Goal: Find specific page/section: Find specific page/section

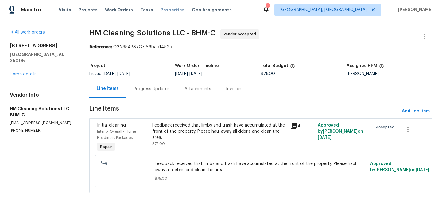
click at [167, 11] on span "Properties" at bounding box center [173, 10] width 24 height 6
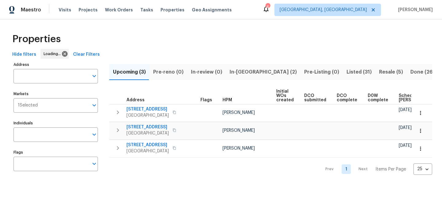
click at [89, 57] on span "Clear Filters" at bounding box center [86, 55] width 27 height 8
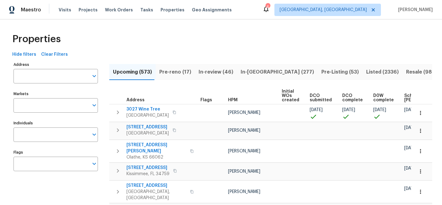
click at [67, 76] on input "Address" at bounding box center [51, 76] width 75 height 14
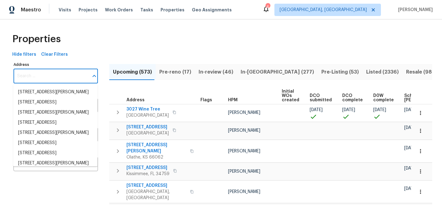
paste input "[GEOGRAPHIC_DATA]"
type input "[GEOGRAPHIC_DATA]"
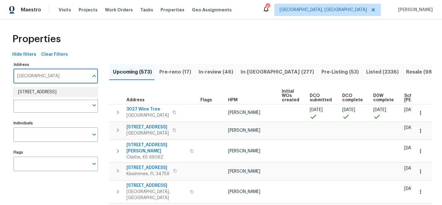
click at [68, 90] on li "10206 Canton Fld San Antonio TX 78245" at bounding box center [55, 92] width 84 height 10
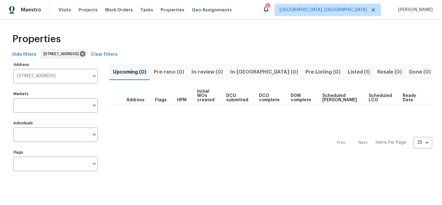
click at [348, 74] on span "Listed (1)" at bounding box center [359, 72] width 22 height 9
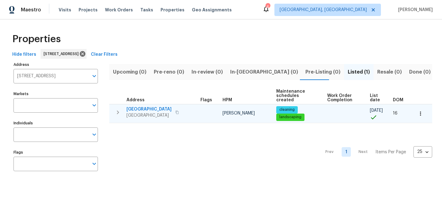
click at [145, 109] on span "[GEOGRAPHIC_DATA]" at bounding box center [149, 109] width 45 height 6
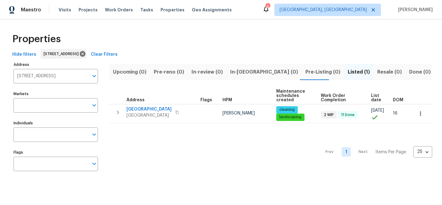
click at [118, 54] on span "Clear Filters" at bounding box center [104, 55] width 27 height 8
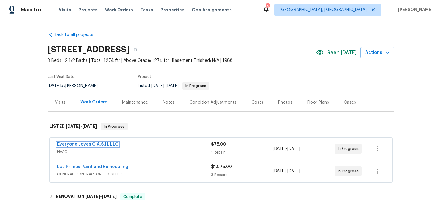
click at [104, 144] on link "Everyone Loves C.A.S.H. LLC" at bounding box center [87, 144] width 61 height 4
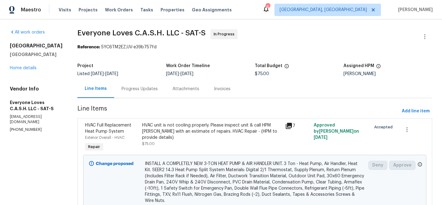
click at [286, 127] on icon at bounding box center [288, 125] width 7 height 7
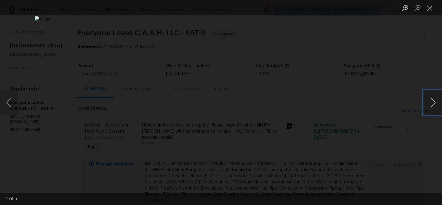
click at [428, 107] on button "Next image" at bounding box center [433, 102] width 18 height 25
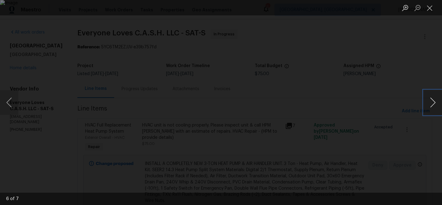
click at [428, 107] on button "Next image" at bounding box center [433, 102] width 18 height 25
click at [432, 9] on button "Close lightbox" at bounding box center [430, 7] width 12 height 11
